Goal: Task Accomplishment & Management: Complete application form

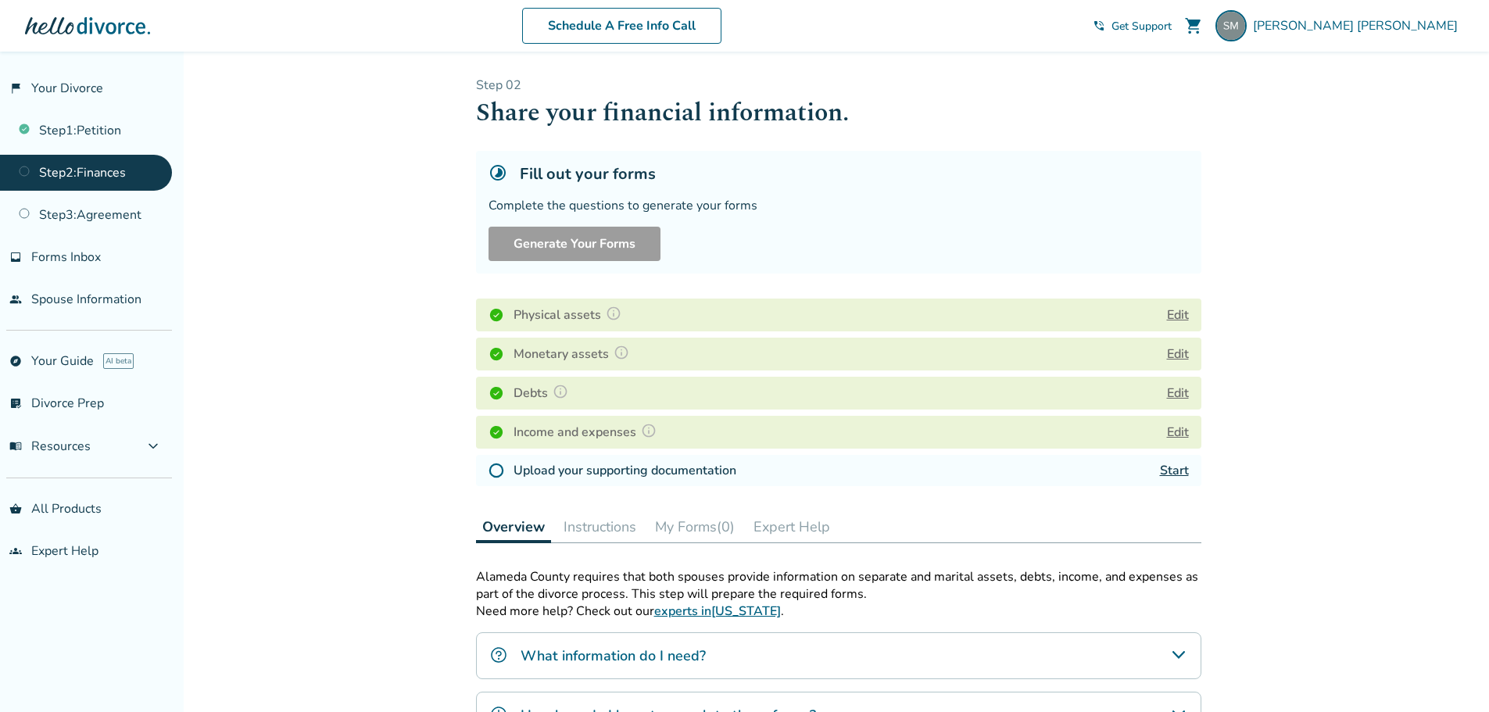
click at [1179, 474] on link "Start" at bounding box center [1174, 470] width 29 height 17
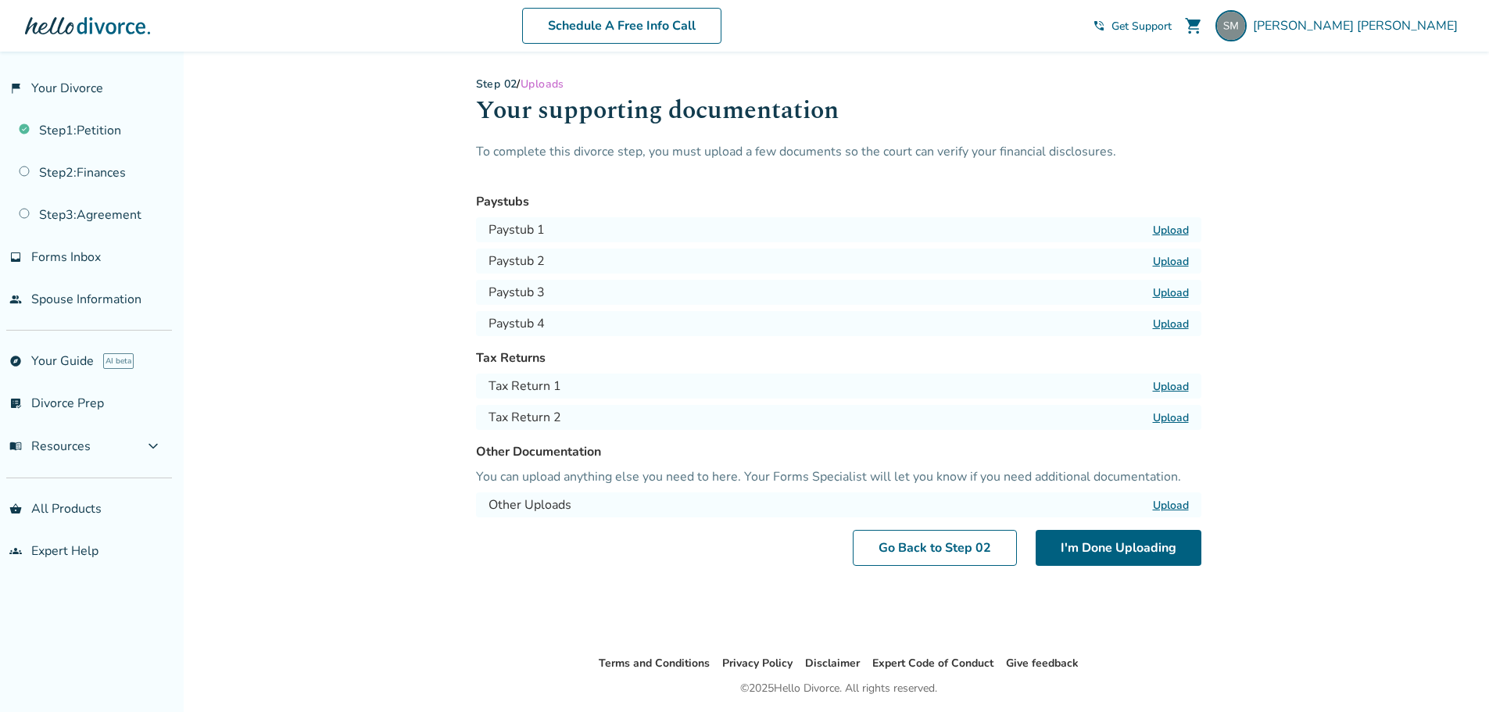
click at [1165, 228] on label "Upload" at bounding box center [1171, 230] width 36 height 15
click at [0, 0] on input "Upload" at bounding box center [0, 0] width 0 height 0
click at [1172, 265] on label "Upload" at bounding box center [1171, 261] width 36 height 15
click at [0, 0] on input "Upload" at bounding box center [0, 0] width 0 height 0
click at [1172, 294] on label "Upload" at bounding box center [1171, 292] width 36 height 15
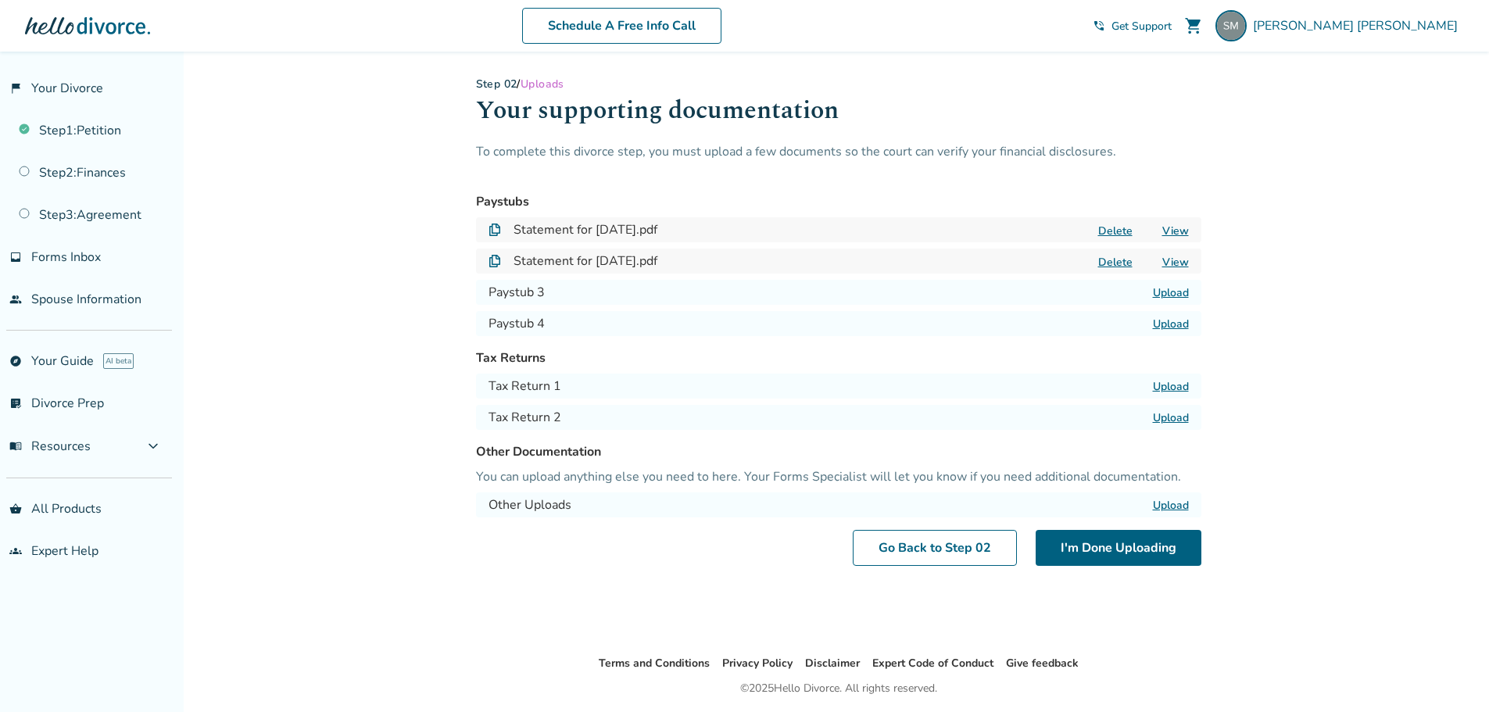
click at [0, 0] on input "Upload" at bounding box center [0, 0] width 0 height 0
click at [1174, 323] on label "Upload" at bounding box center [1171, 324] width 36 height 15
click at [0, 0] on input "Upload" at bounding box center [0, 0] width 0 height 0
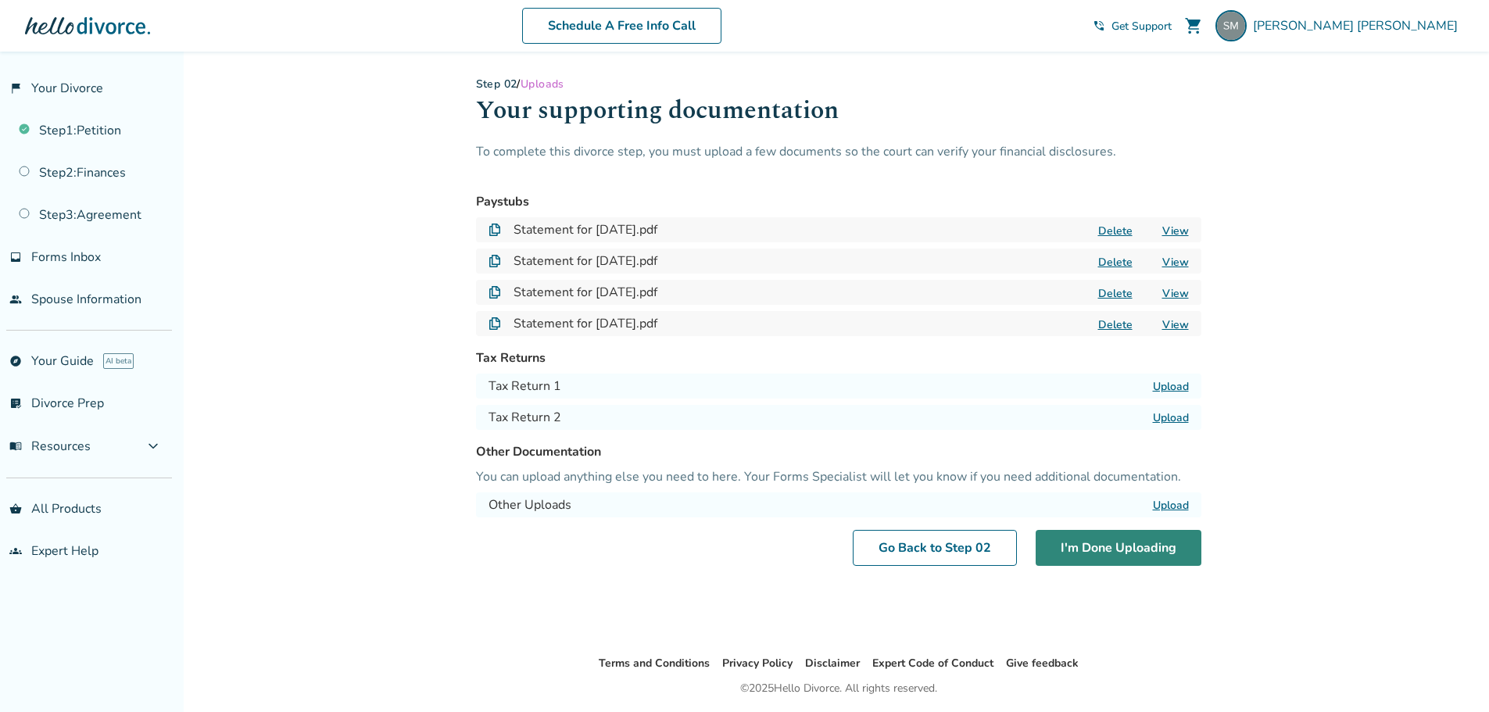
click at [1117, 547] on button "I'm Done Uploading" at bounding box center [1119, 548] width 166 height 36
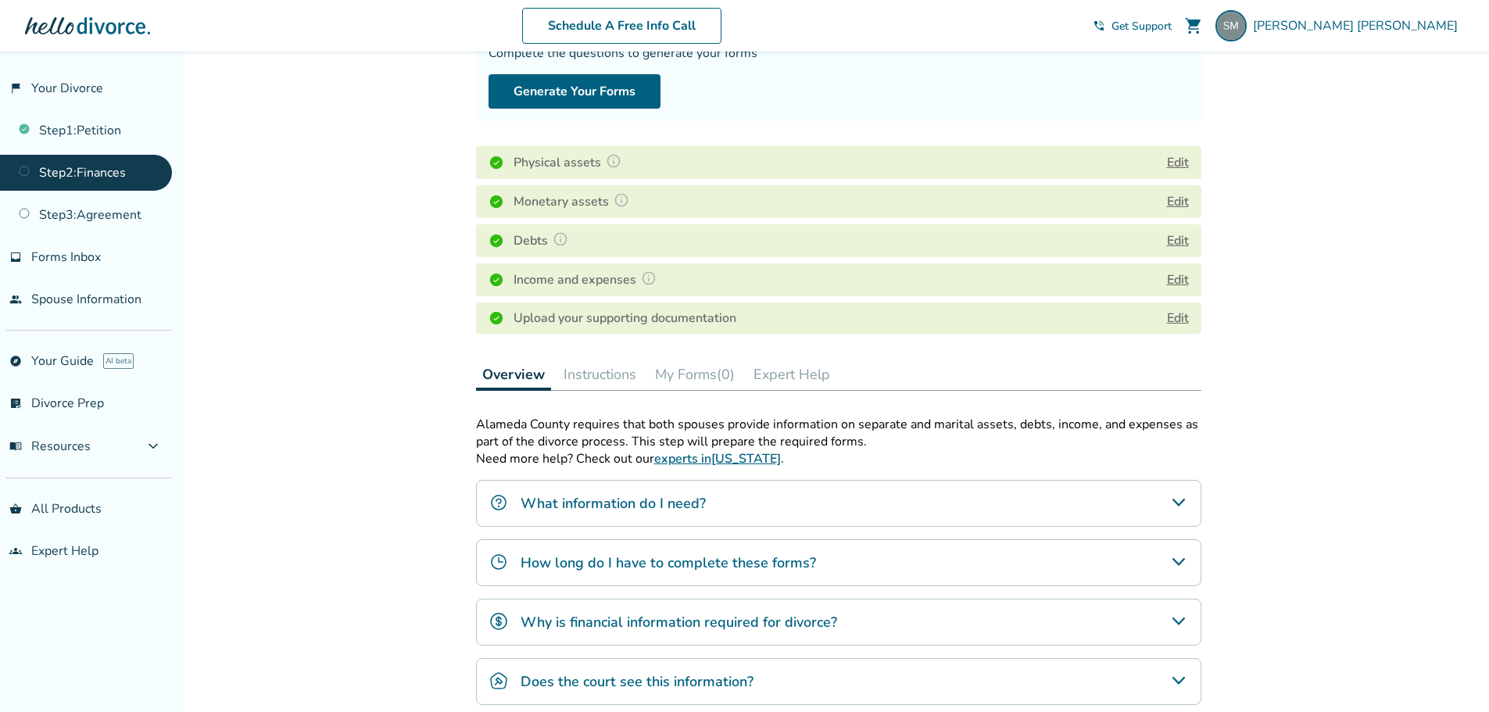
scroll to position [157, 0]
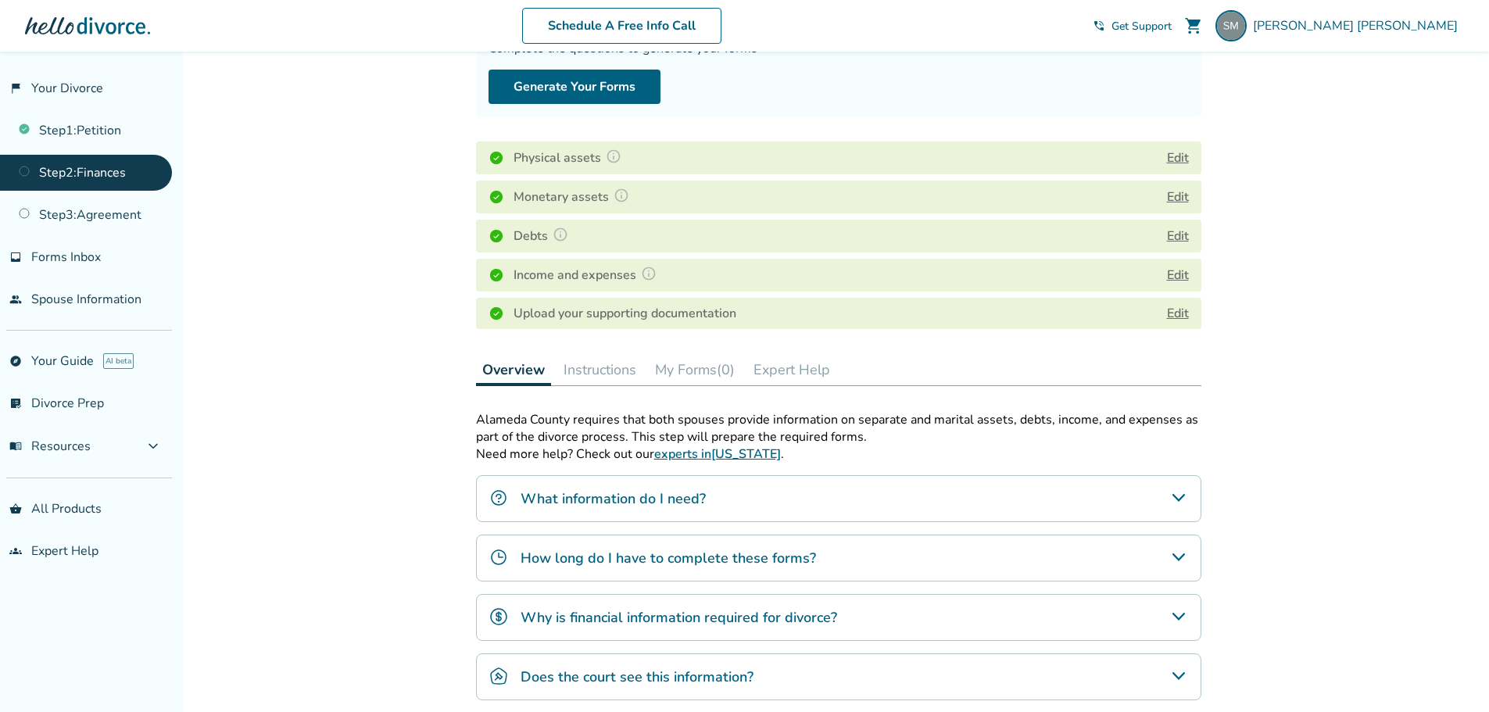
click at [1183, 197] on button "Edit" at bounding box center [1178, 197] width 22 height 19
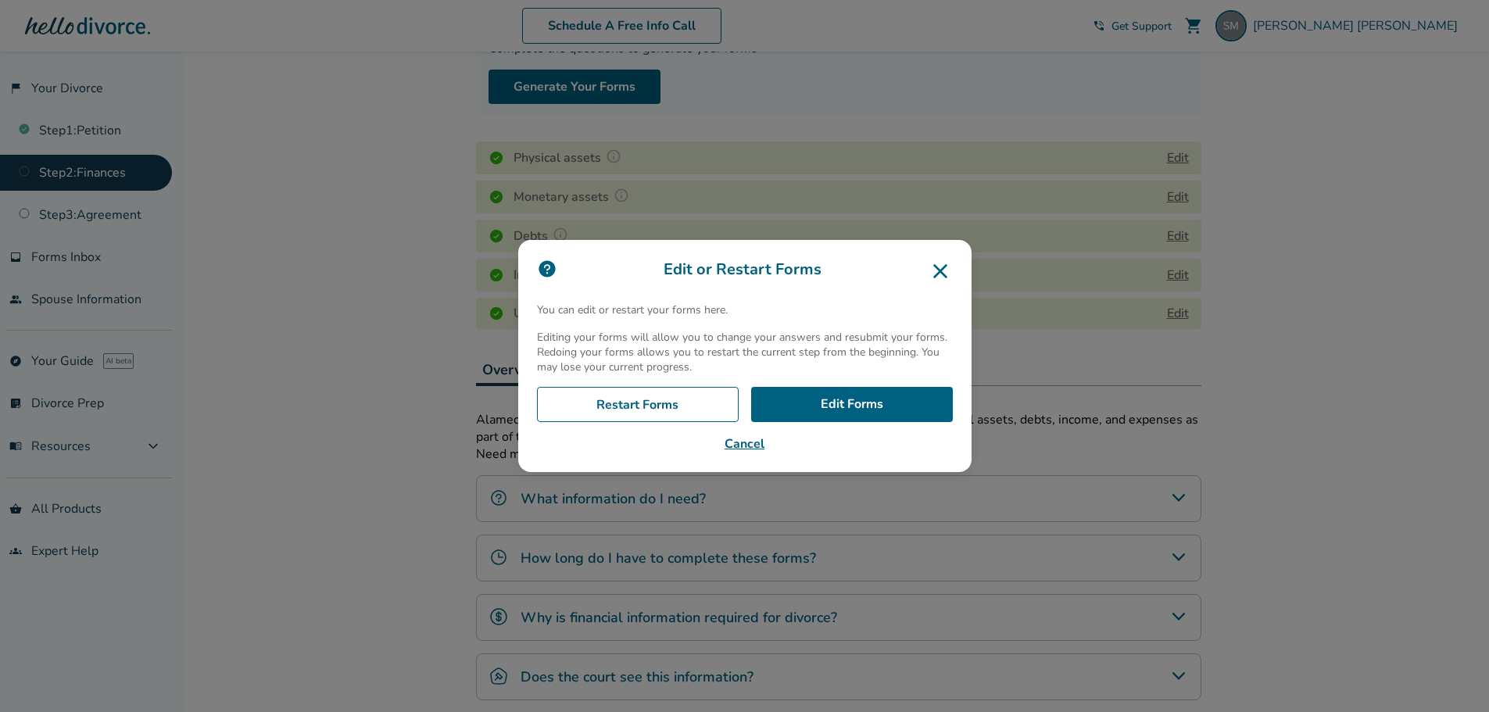
click at [945, 275] on icon at bounding box center [940, 271] width 25 height 25
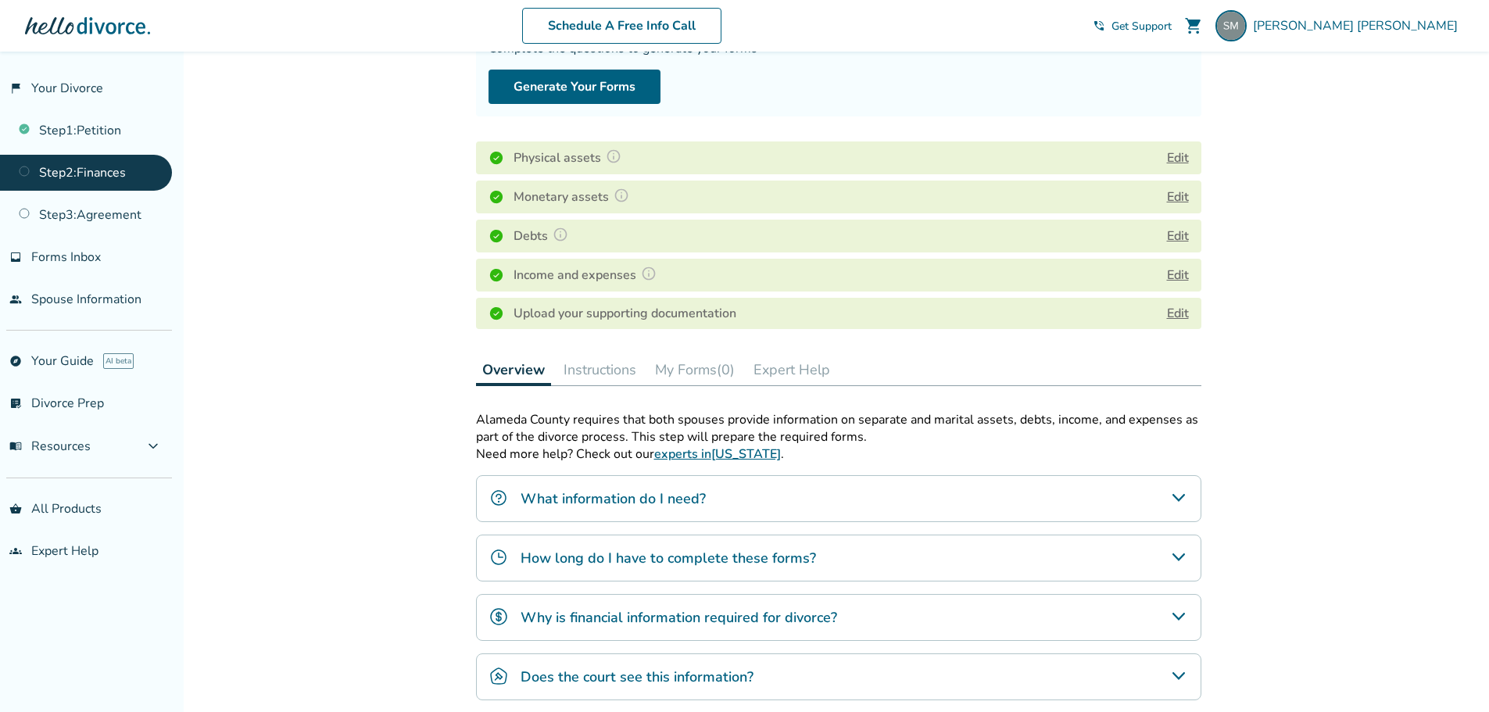
click at [1175, 198] on button "Edit" at bounding box center [1178, 197] width 22 height 19
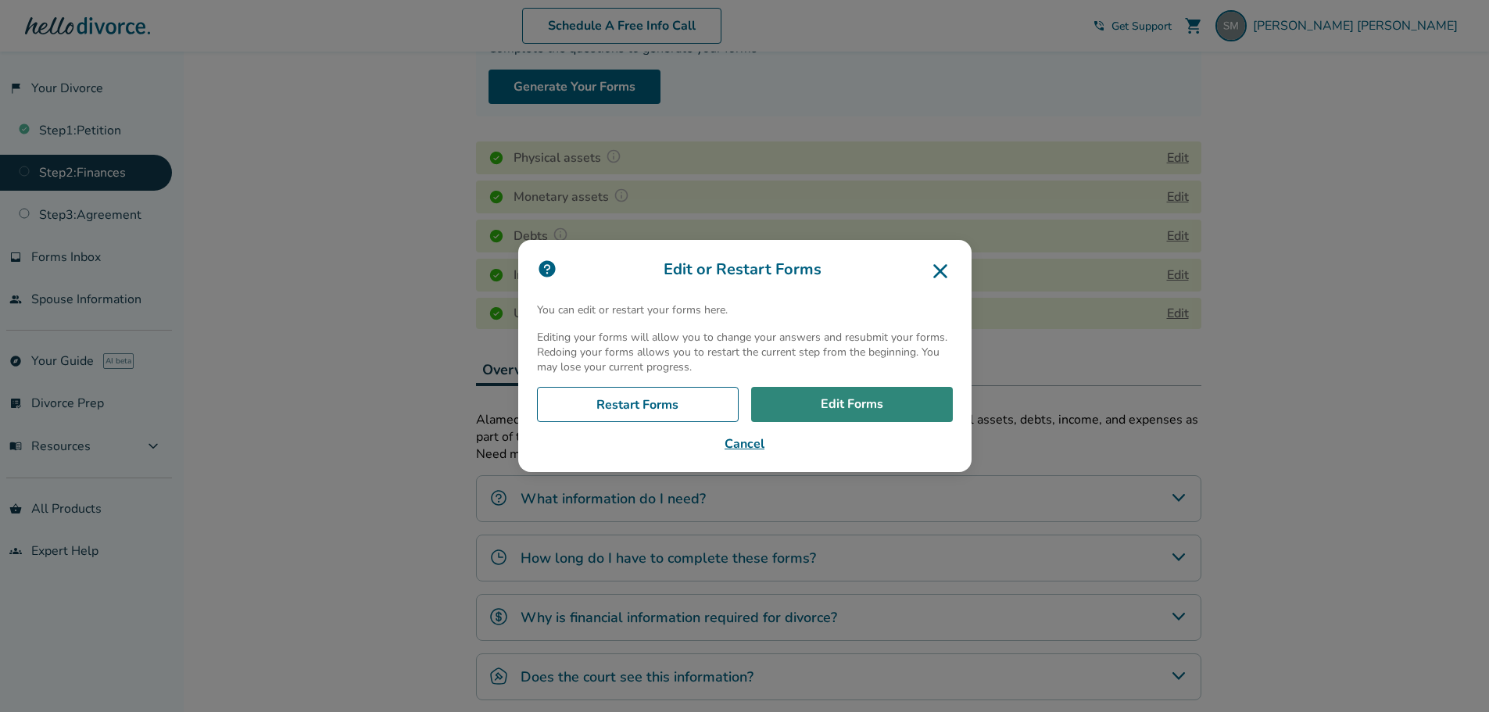
click at [838, 403] on link "Edit Forms" at bounding box center [852, 405] width 202 height 36
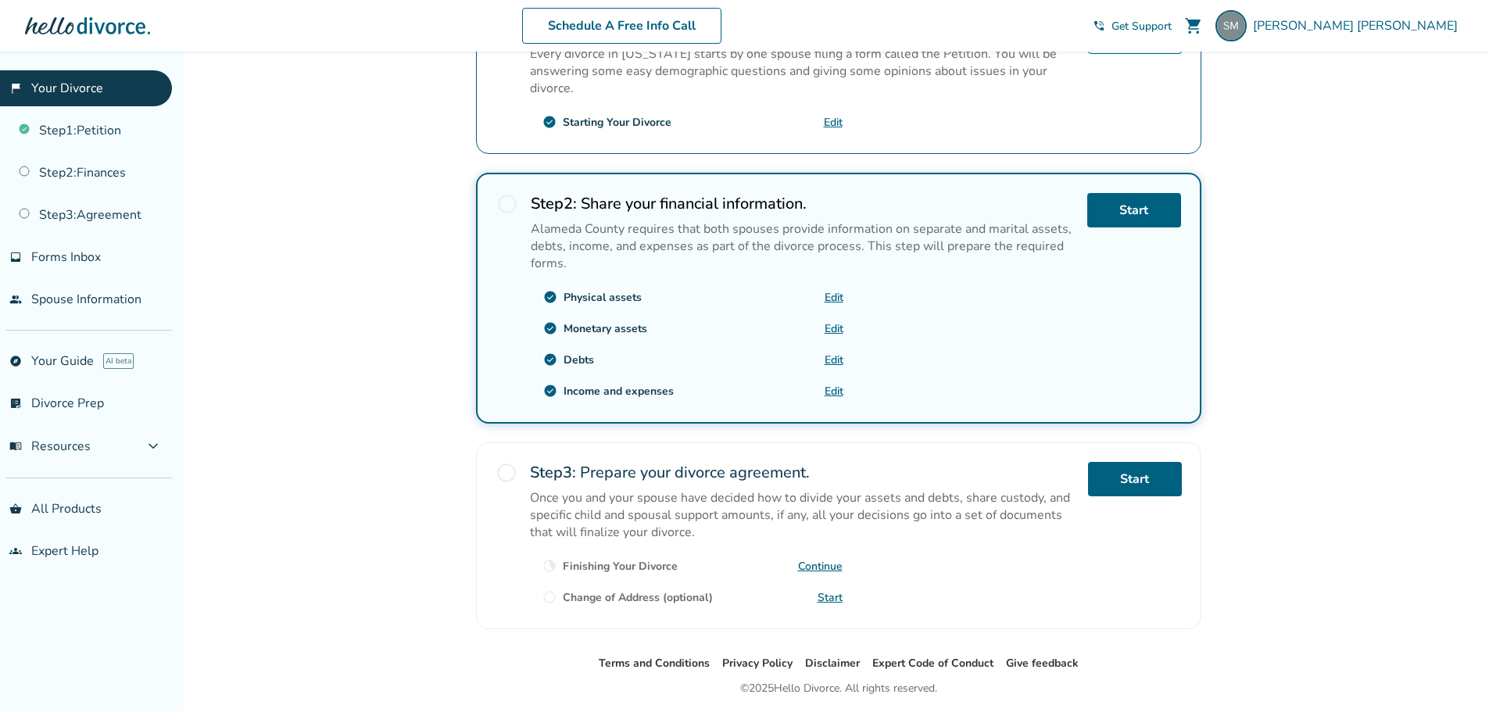
scroll to position [425, 0]
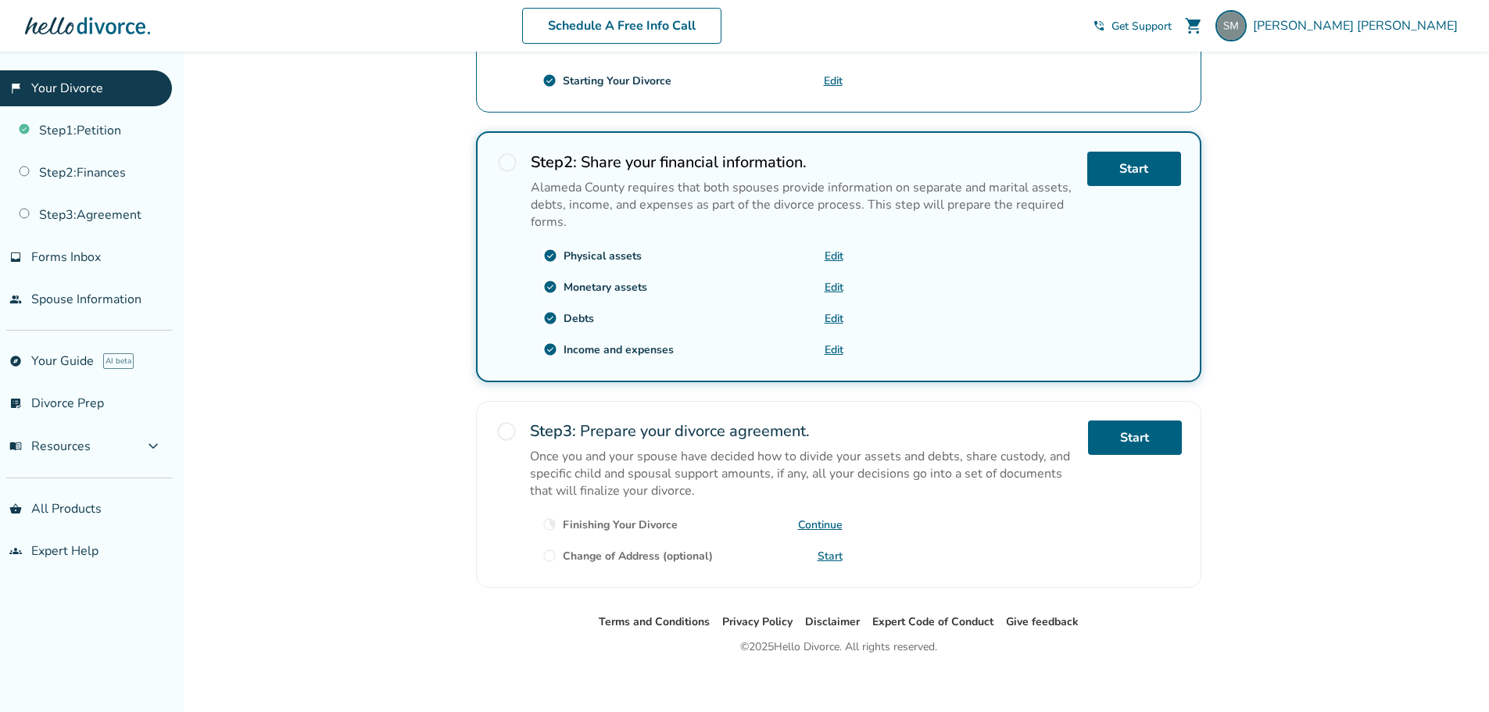
scroll to position [425, 0]
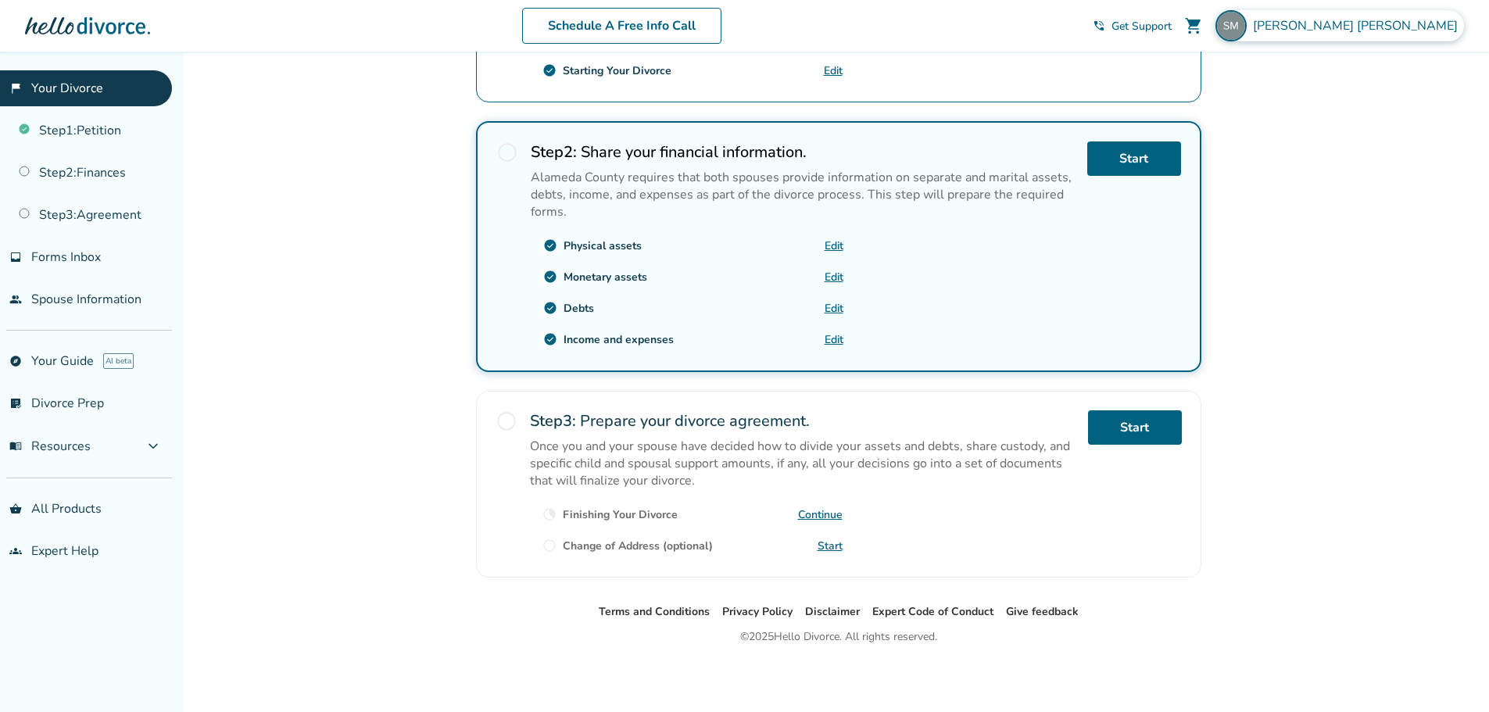
click at [1436, 25] on span "[PERSON_NAME]" at bounding box center [1358, 25] width 211 height 17
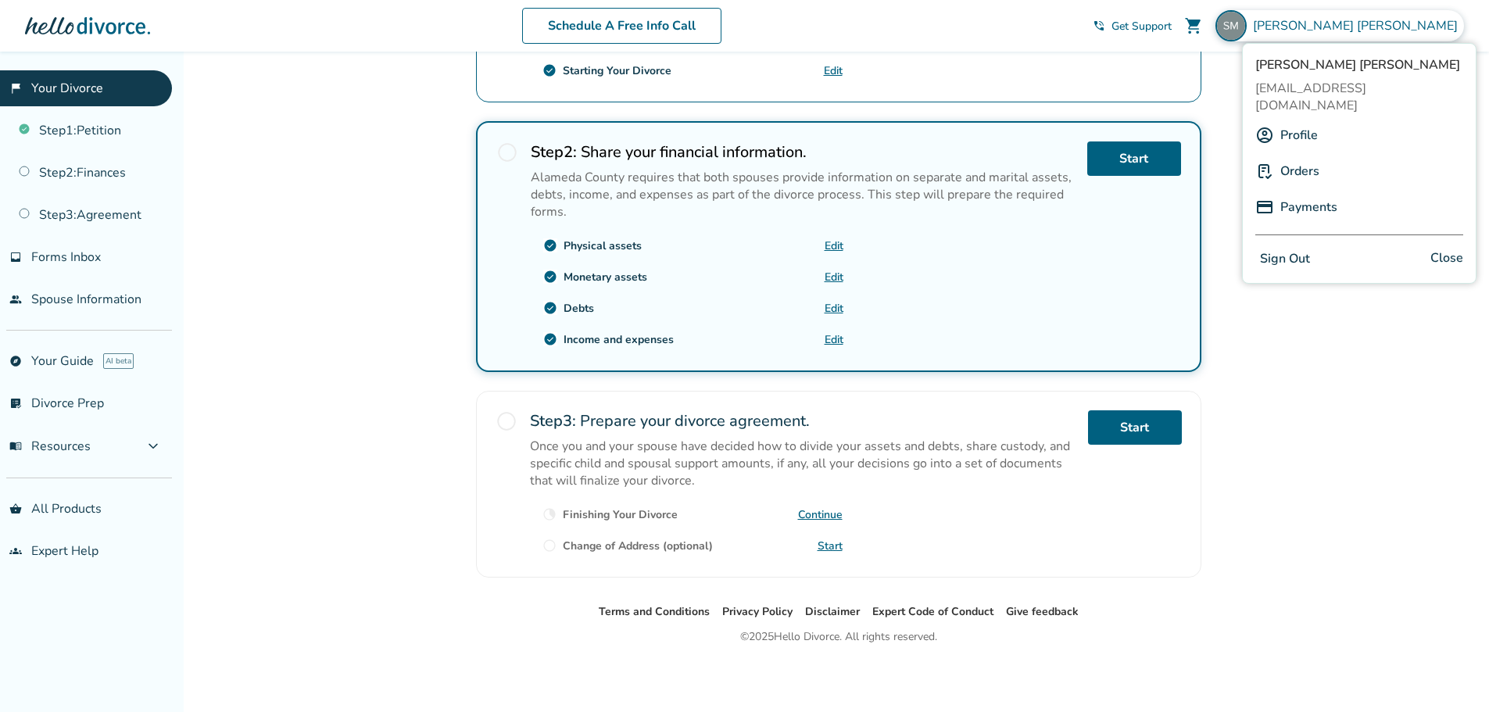
click at [1286, 248] on button "Sign Out" at bounding box center [1285, 259] width 59 height 23
